Goal: Task Accomplishment & Management: Manage account settings

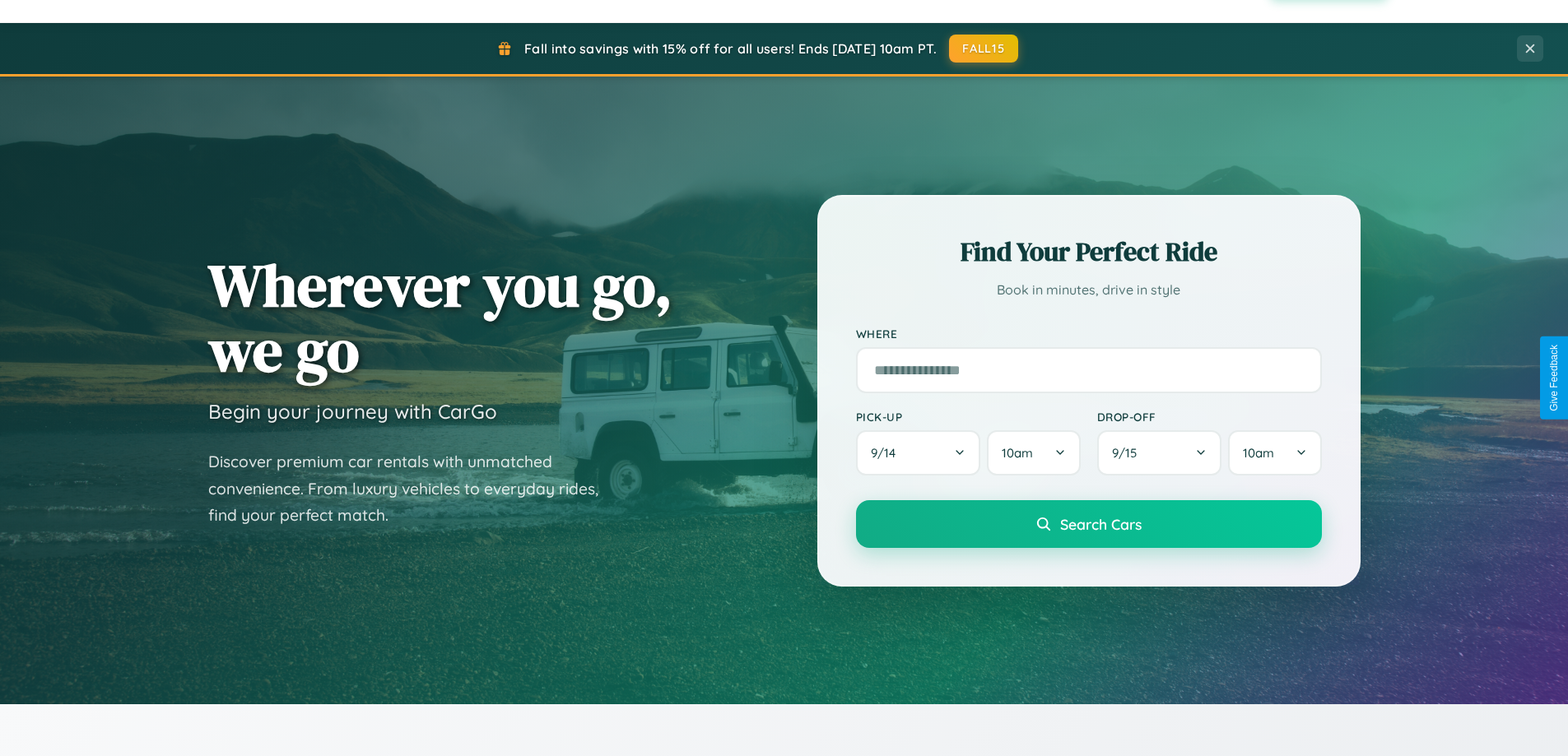
scroll to position [3166, 0]
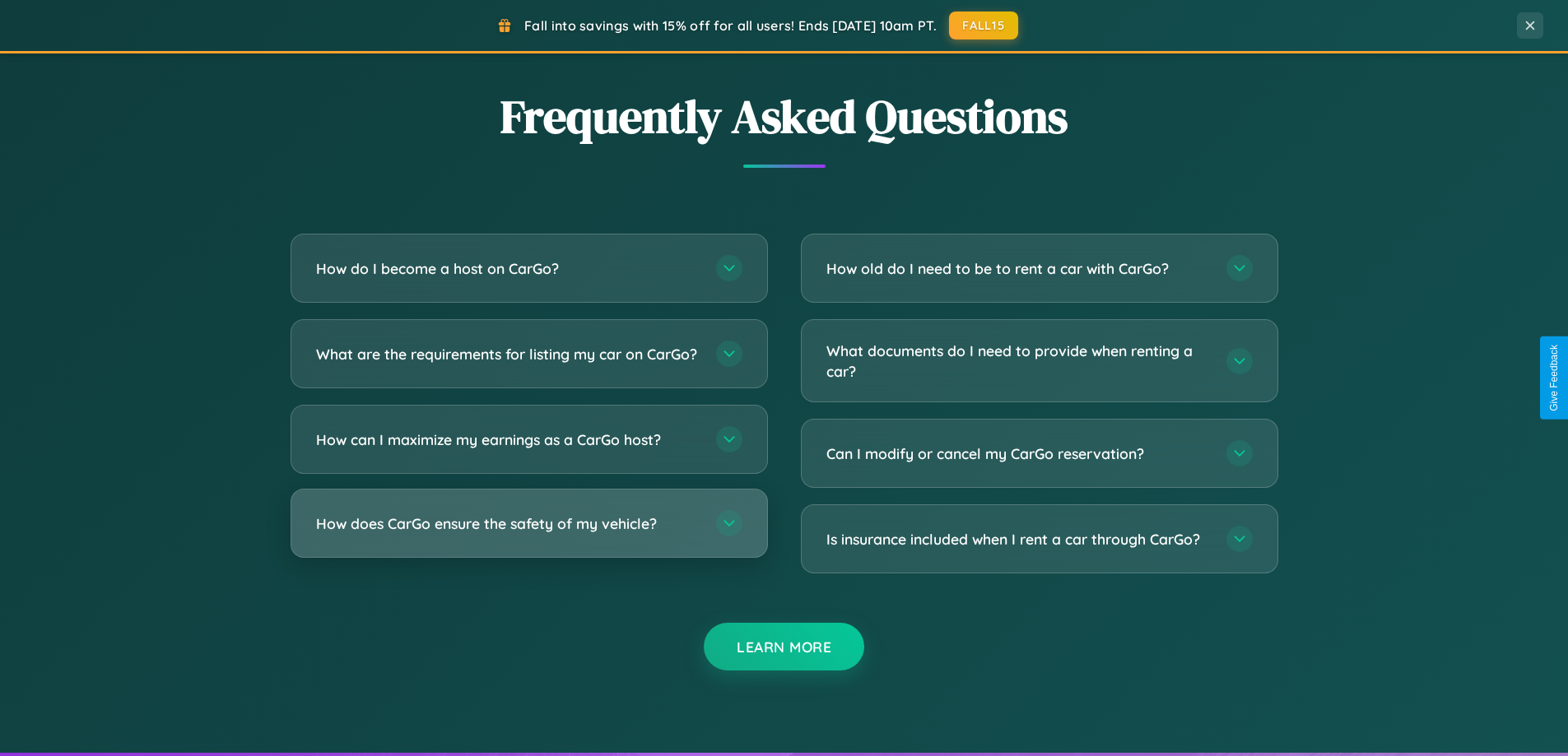
click at [528, 534] on h3 "How does CarGo ensure the safety of my vehicle?" at bounding box center [507, 524] width 384 height 21
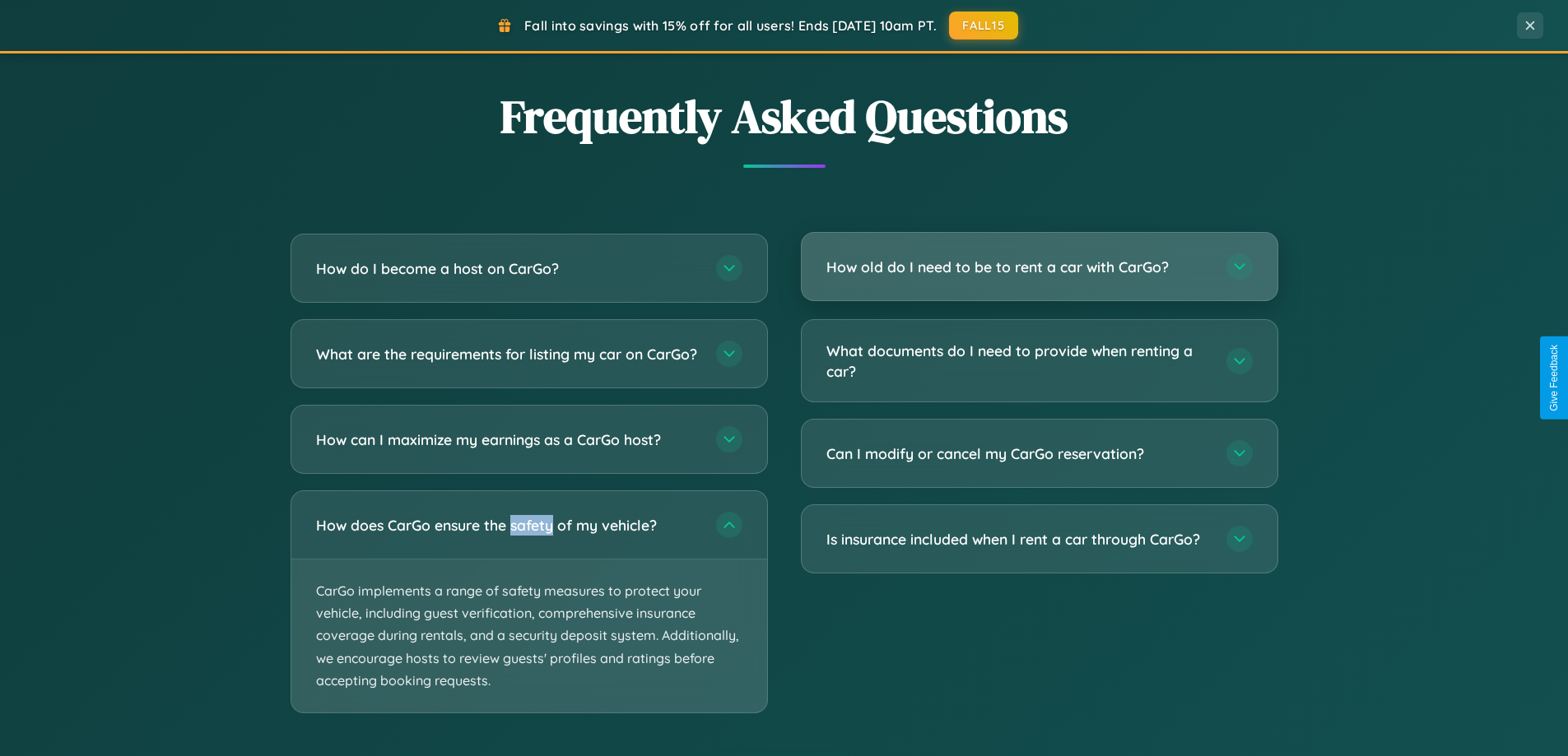
click at [1039, 268] on h3 "How old do I need to be to rent a car with CarGo?" at bounding box center [1018, 267] width 384 height 21
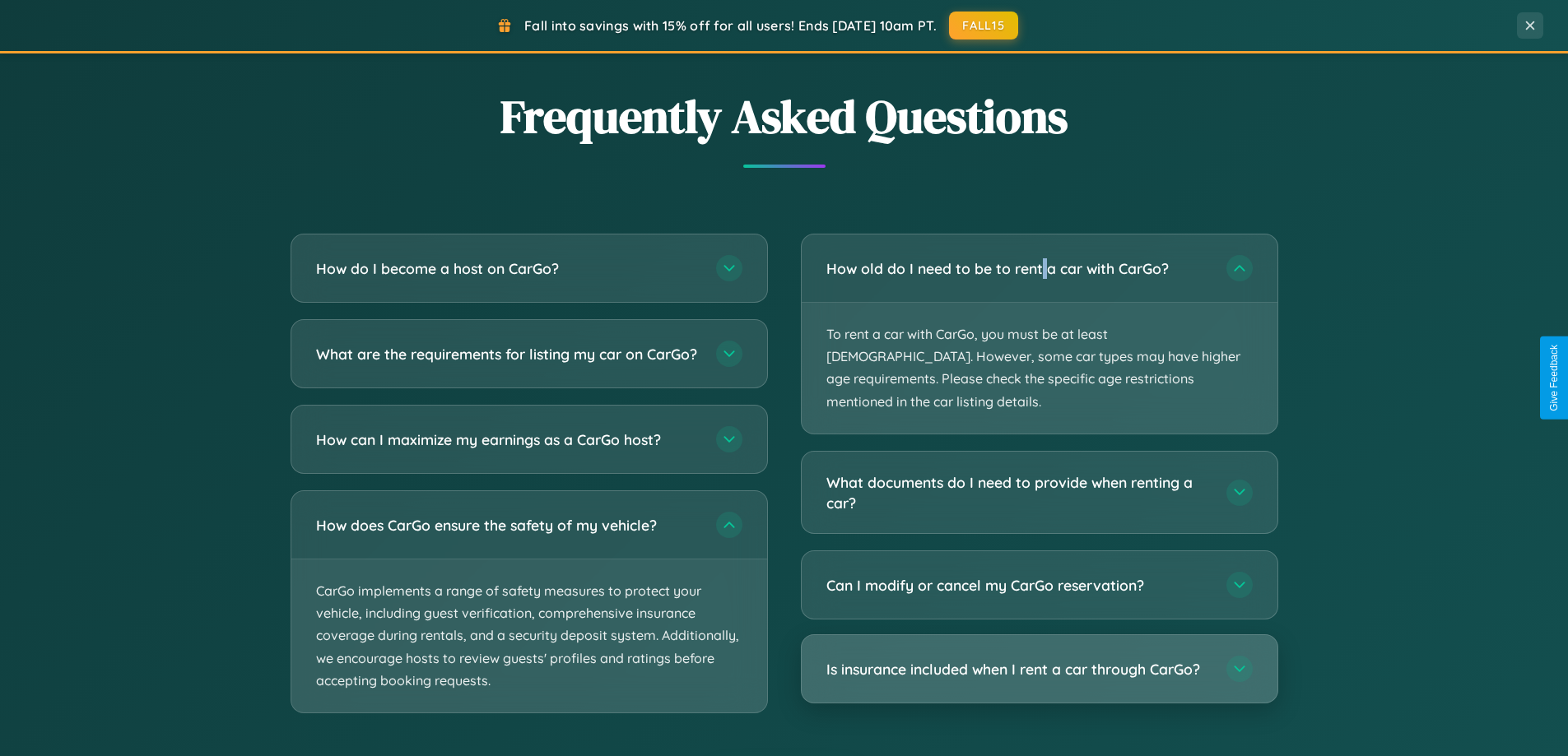
click at [1039, 659] on h3 "Is insurance included when I rent a car through CarGo?" at bounding box center [1018, 669] width 384 height 21
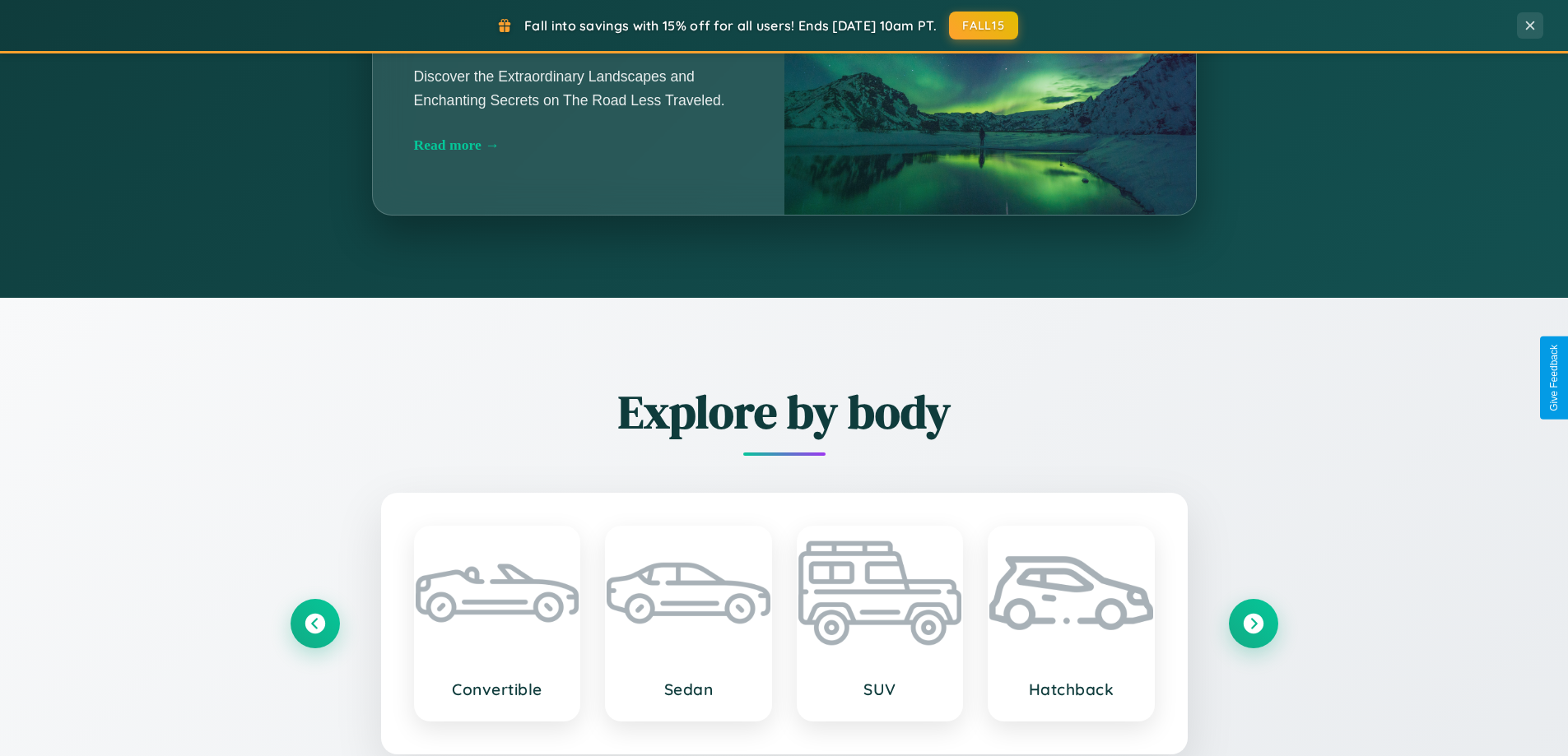
scroll to position [1132, 0]
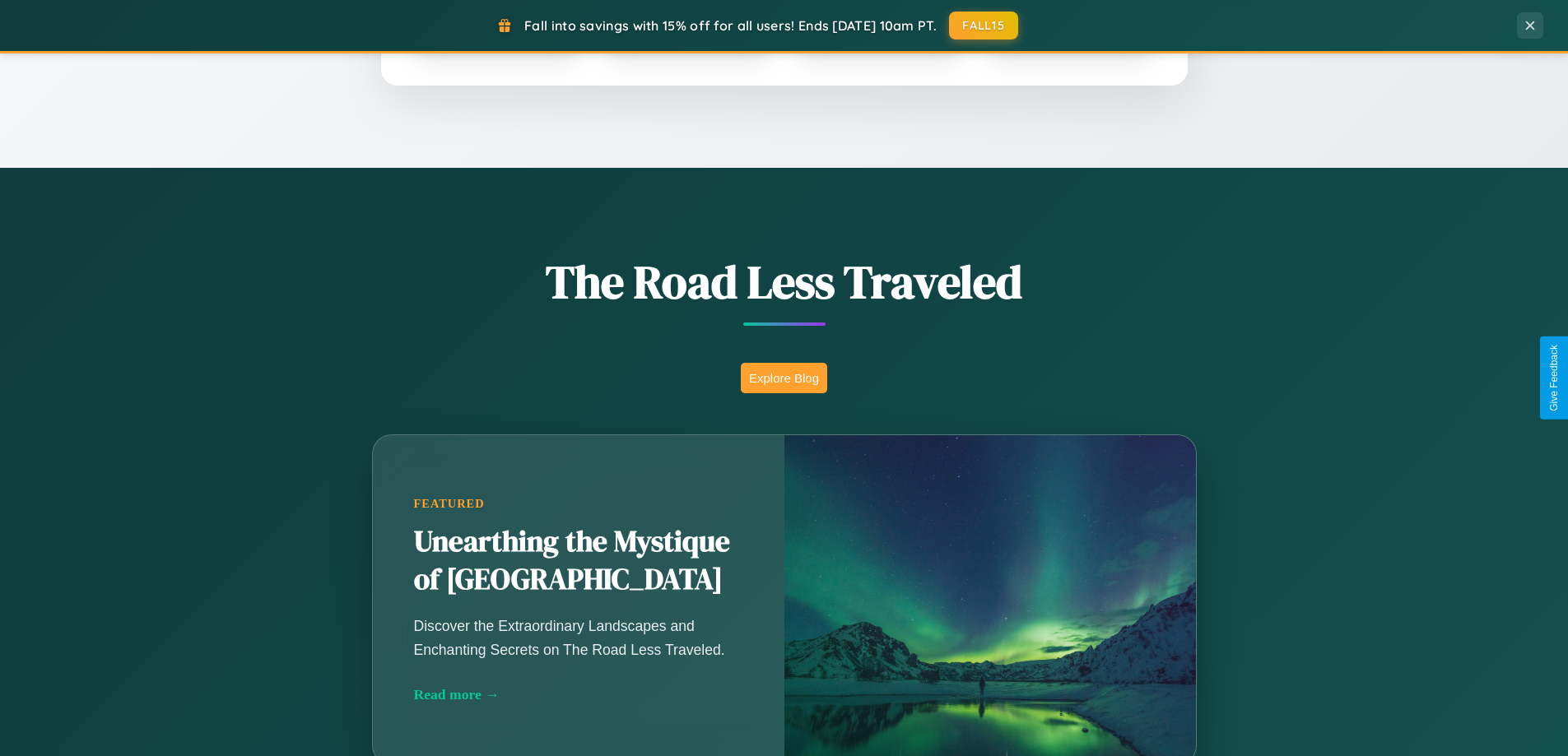
click at [784, 378] on button "Explore Blog" at bounding box center [784, 378] width 87 height 31
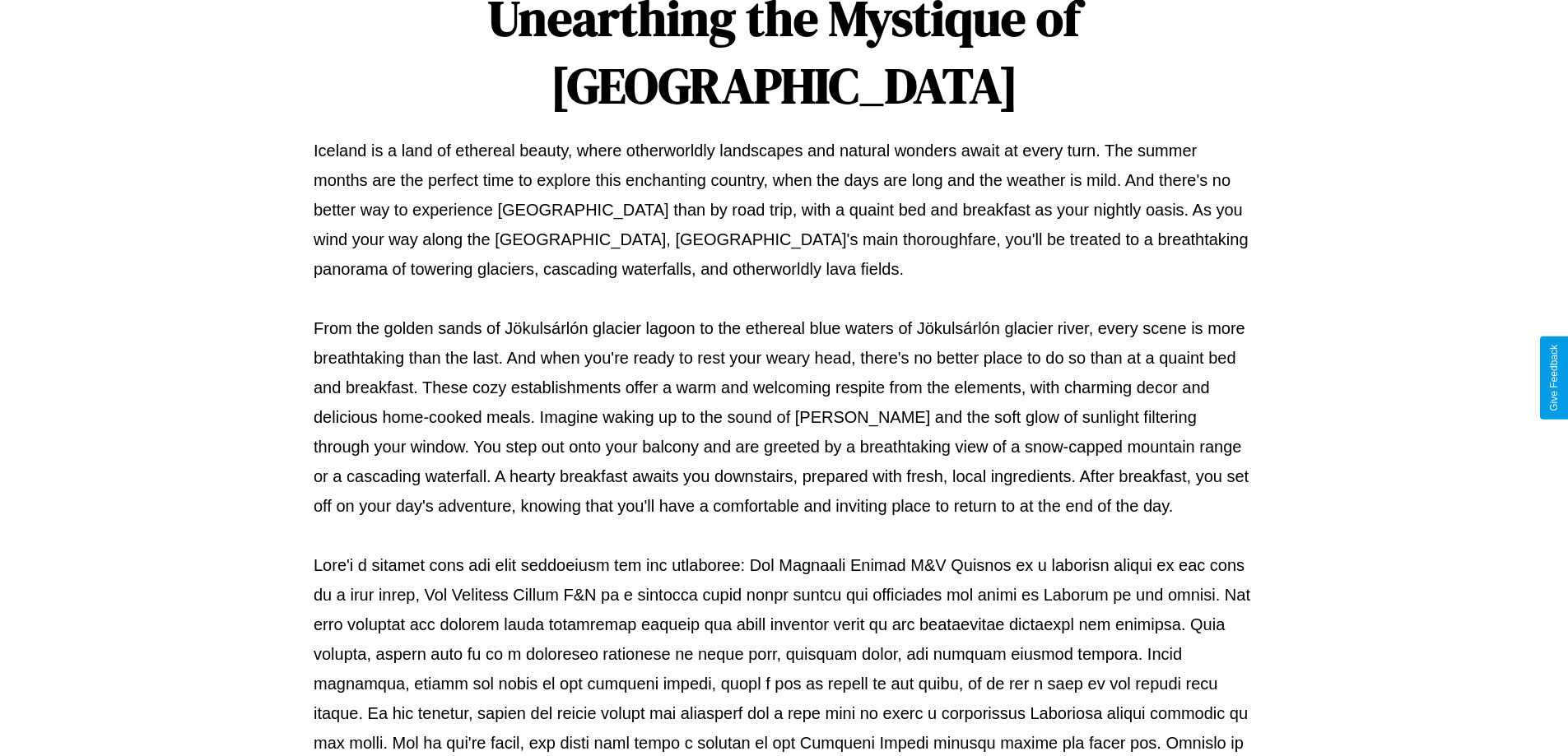
scroll to position [532, 0]
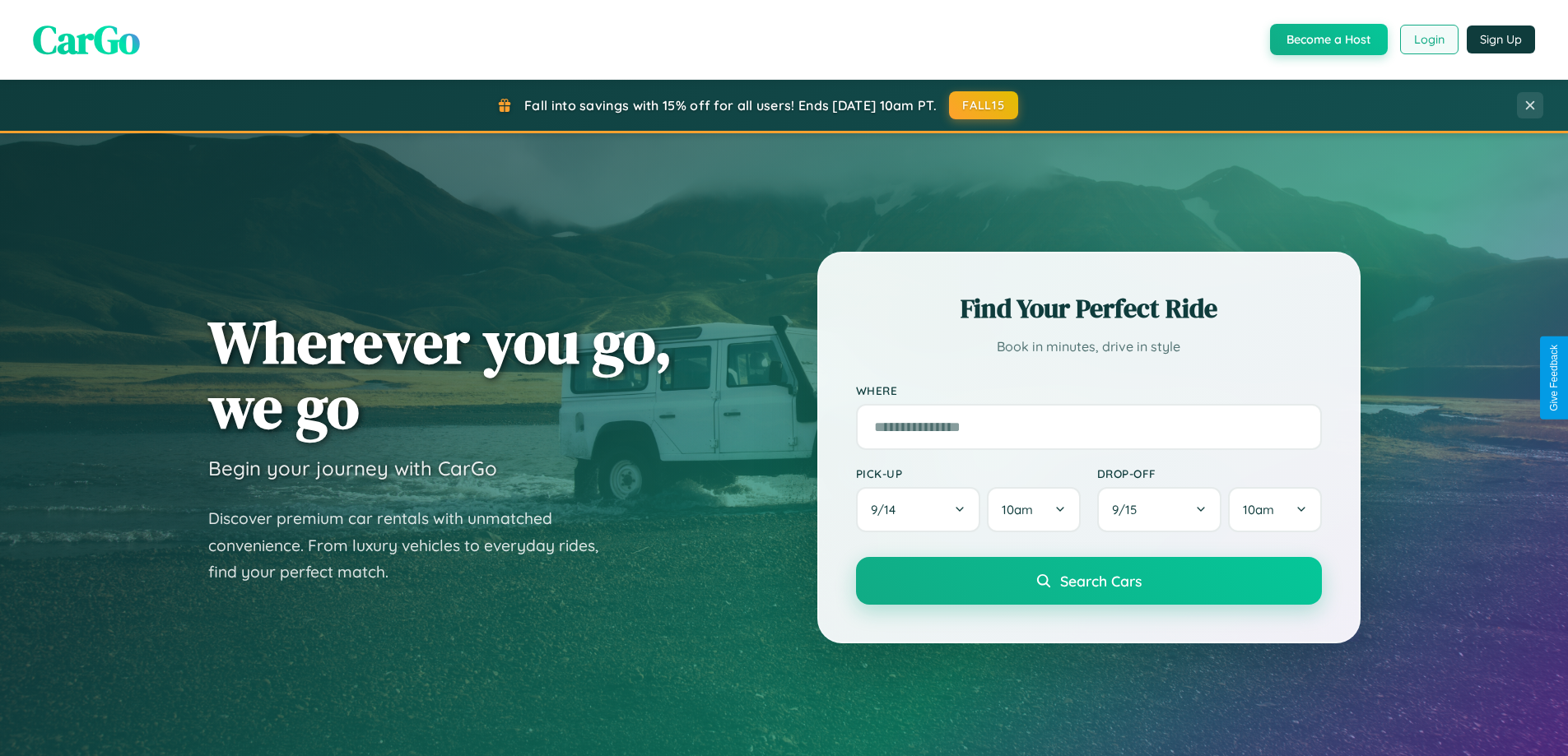
click at [1428, 39] on button "Login" at bounding box center [1429, 39] width 59 height 30
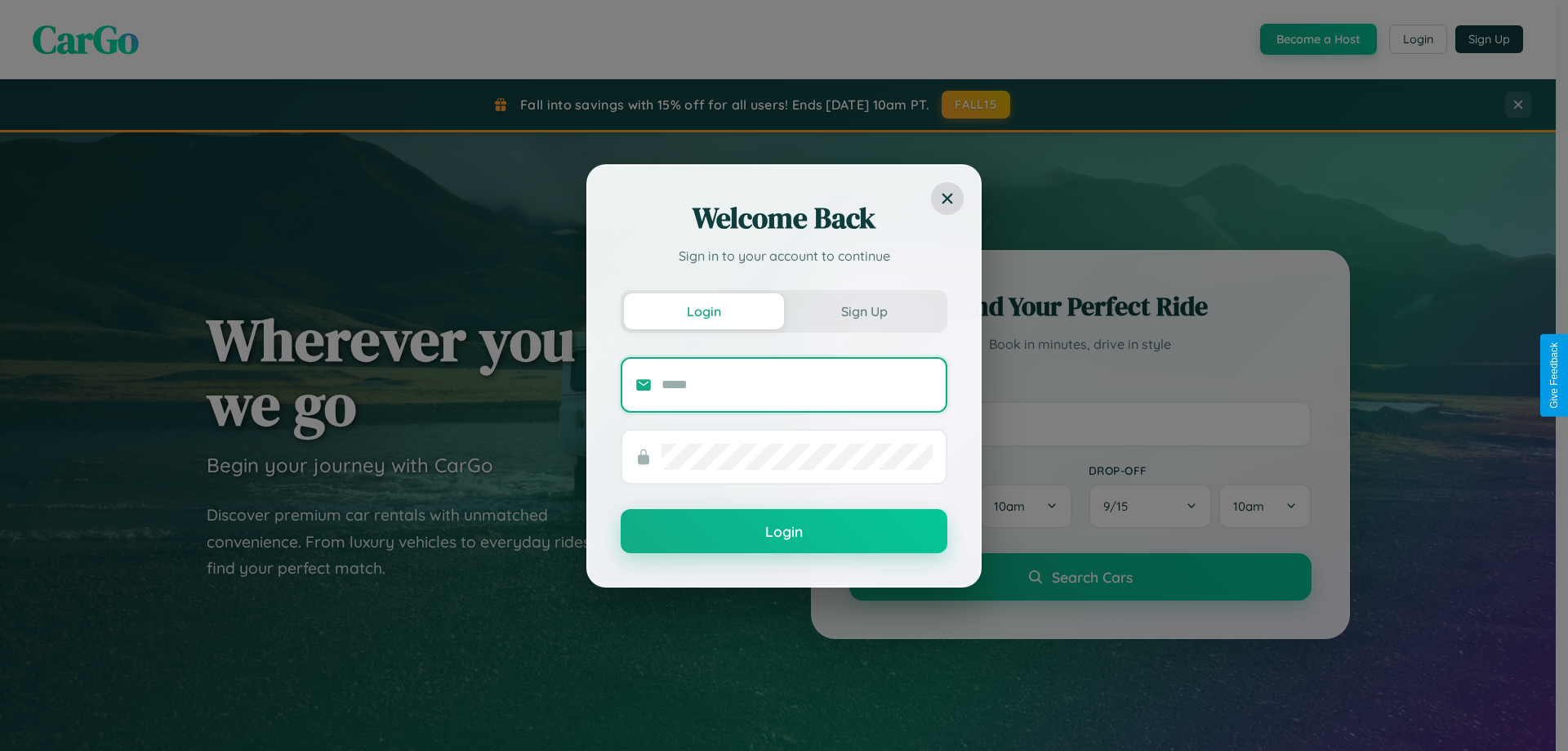
click at [797, 384] on input "text" at bounding box center [797, 385] width 271 height 26
type input "**********"
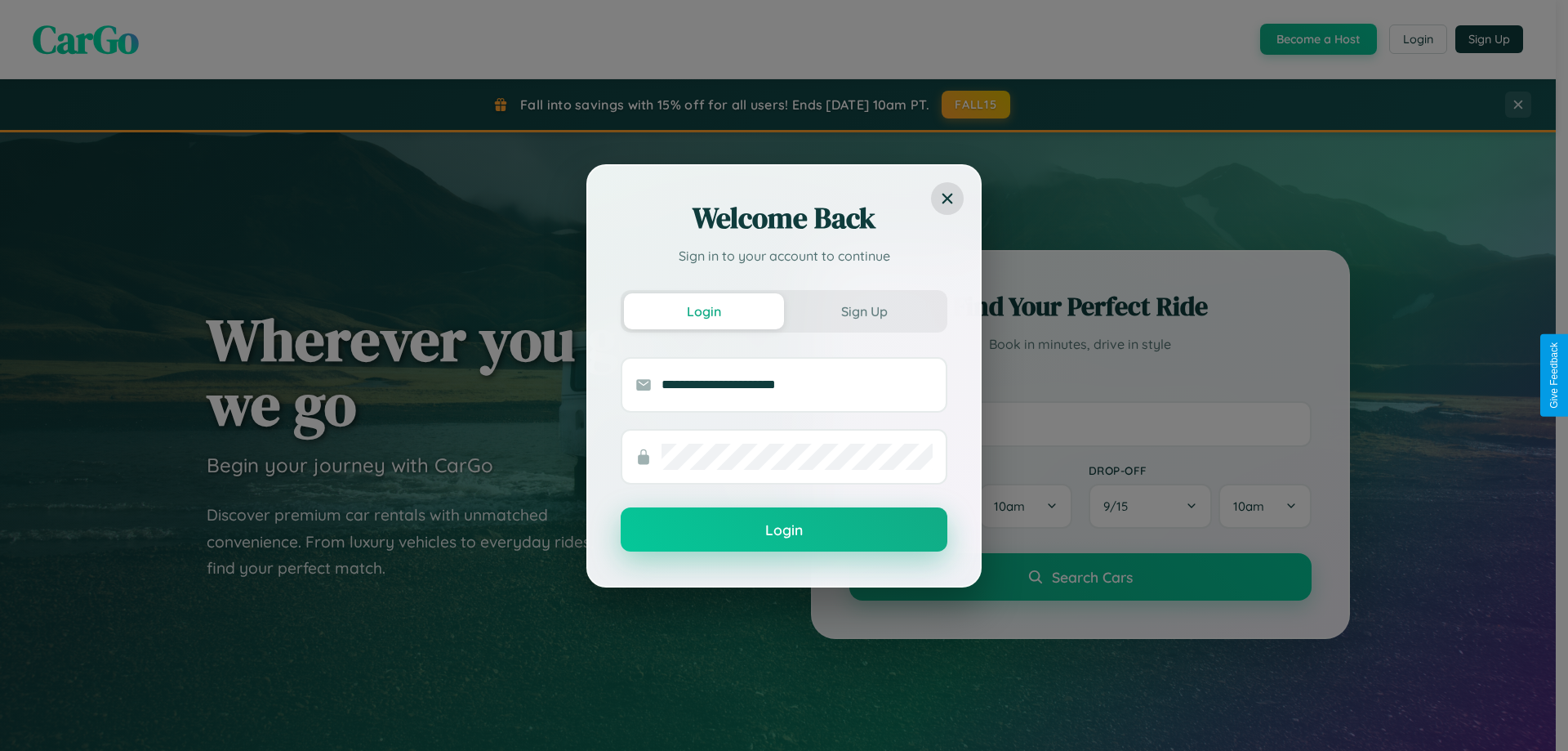
click at [784, 530] on button "Login" at bounding box center [784, 529] width 326 height 44
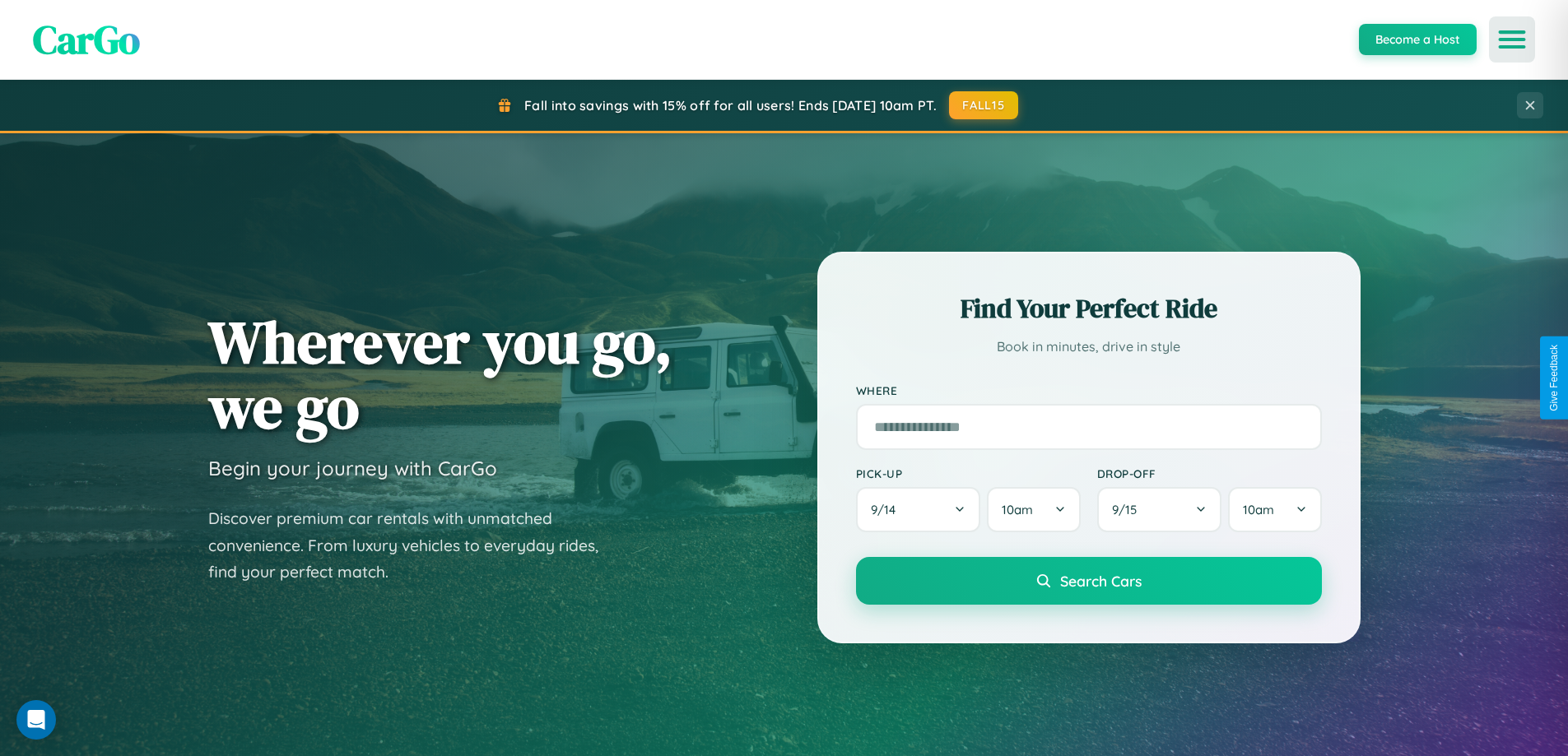
click at [1512, 39] on icon "Open menu" at bounding box center [1512, 39] width 24 height 15
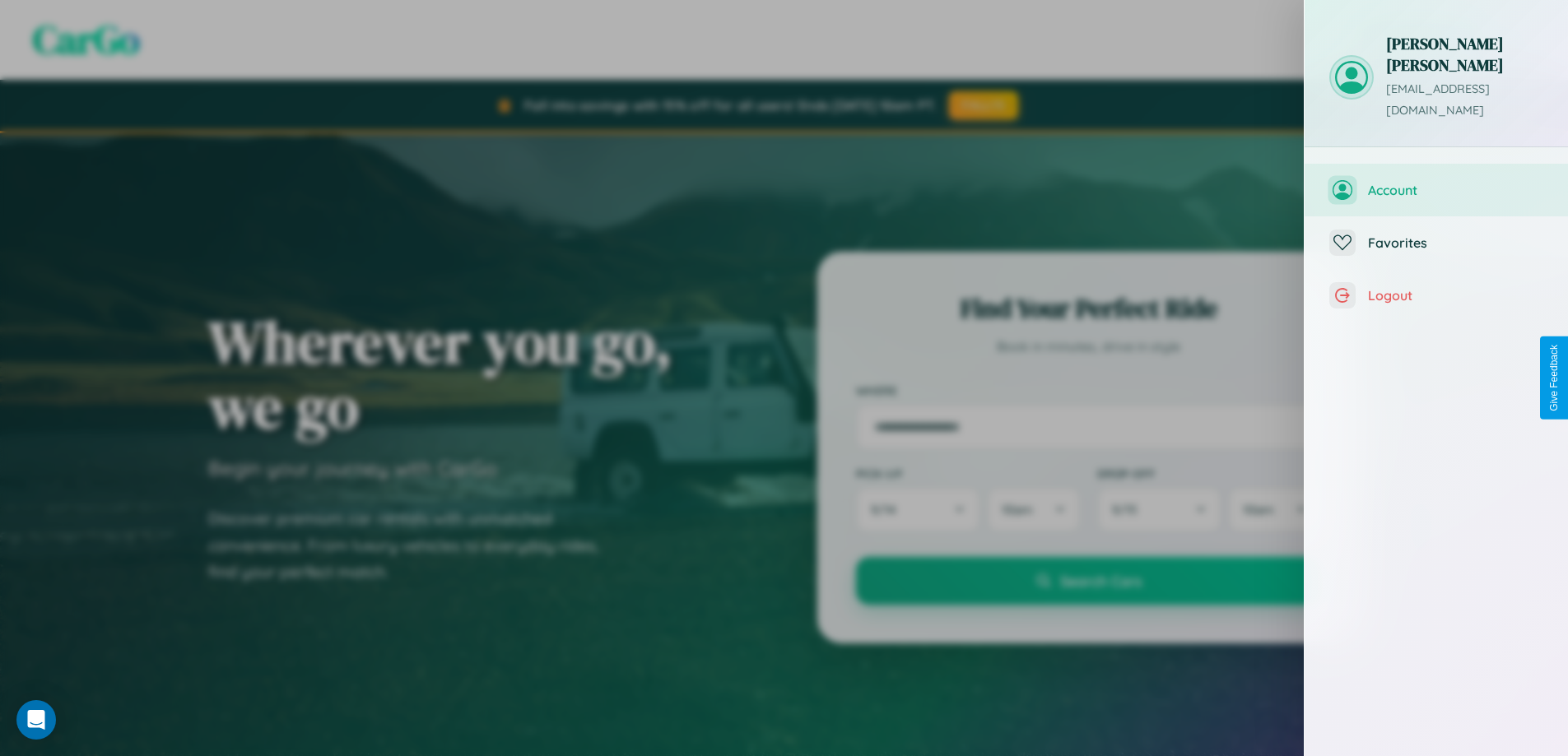
click at [1436, 182] on span "Account" at bounding box center [1455, 190] width 175 height 17
